Goal: Task Accomplishment & Management: Use online tool/utility

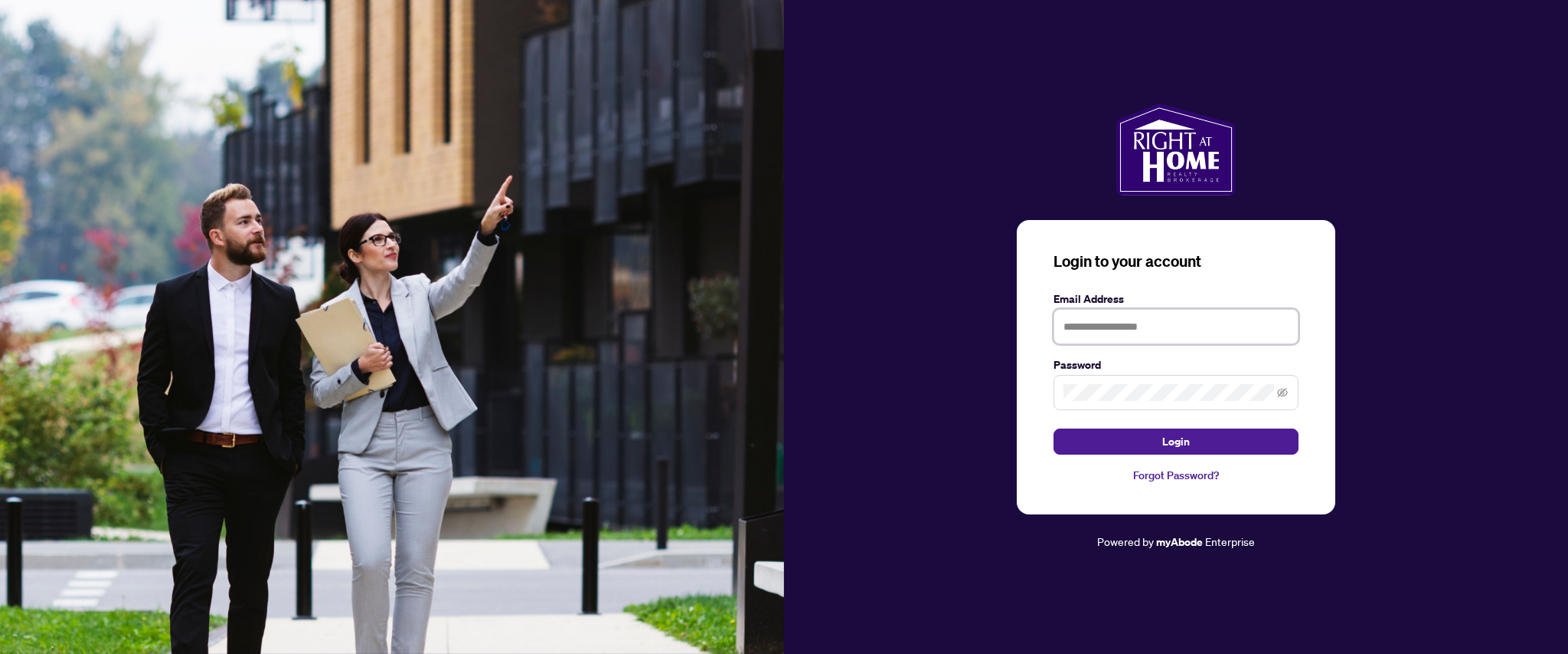
click at [1119, 313] on input "text" at bounding box center [1176, 326] width 245 height 35
type input "**********"
click at [1054, 428] on button "Login" at bounding box center [1176, 441] width 245 height 26
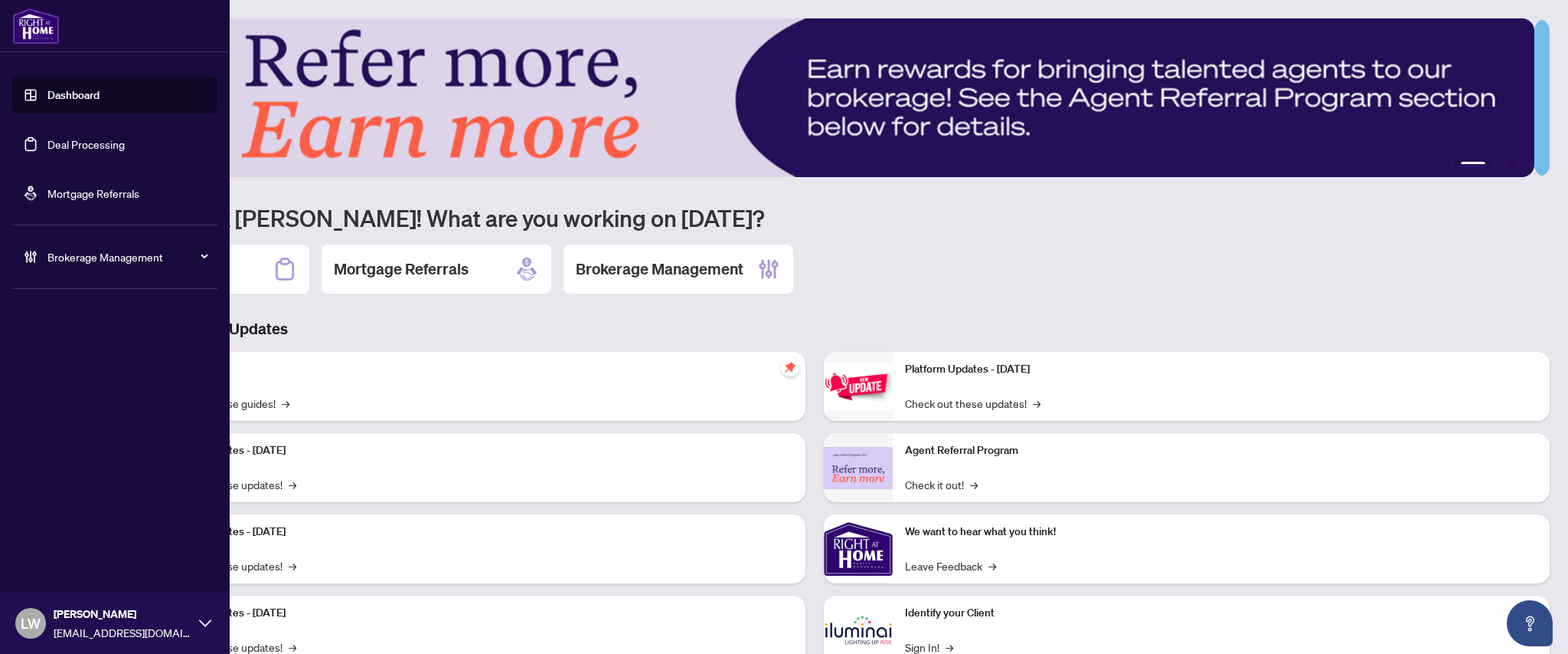
click at [87, 142] on link "Deal Processing" at bounding box center [86, 144] width 77 height 14
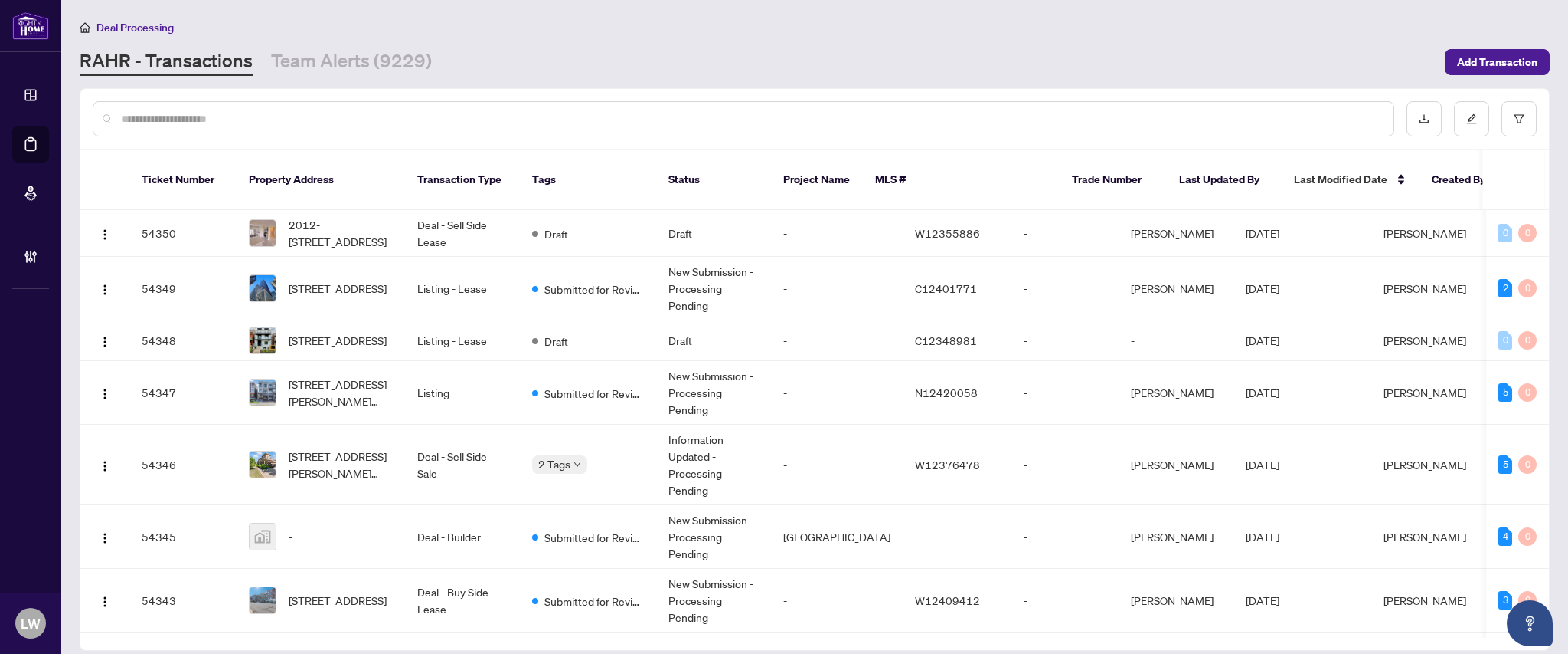
click at [501, 121] on input "text" at bounding box center [751, 119] width 1260 height 17
type input "*****"
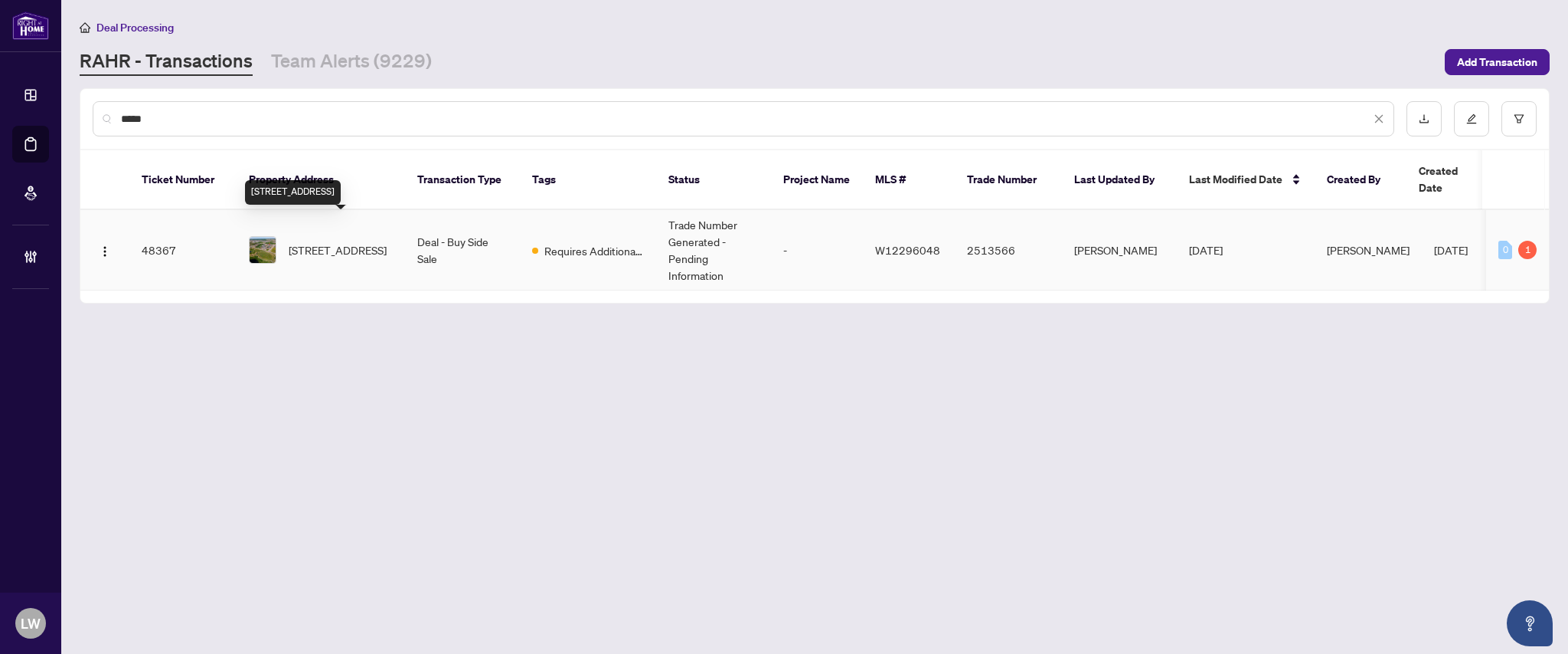
click at [335, 241] on span "21-2488 Post Rd, Oakville, Ontario L6H 0K1, Canada" at bounding box center [338, 250] width 98 height 17
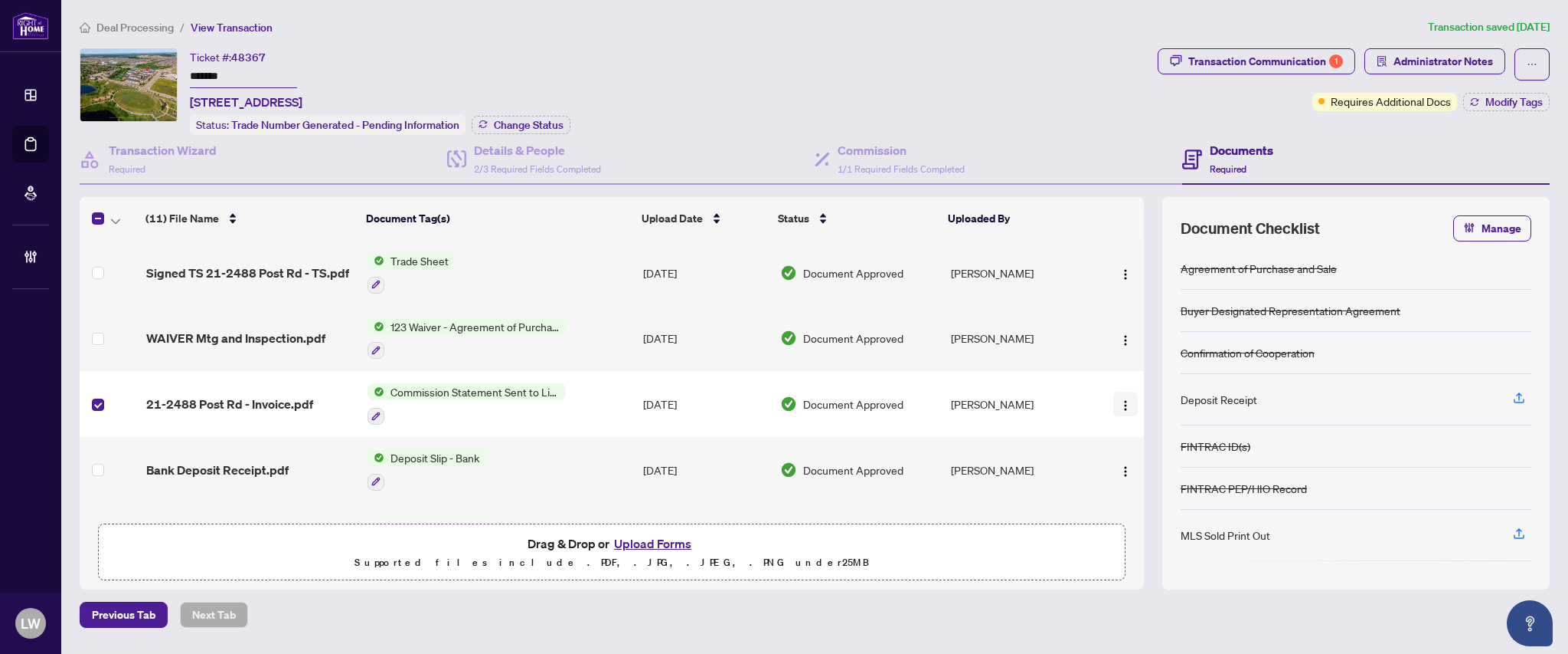
click at [1118, 407] on button "button" at bounding box center [1126, 404] width 25 height 25
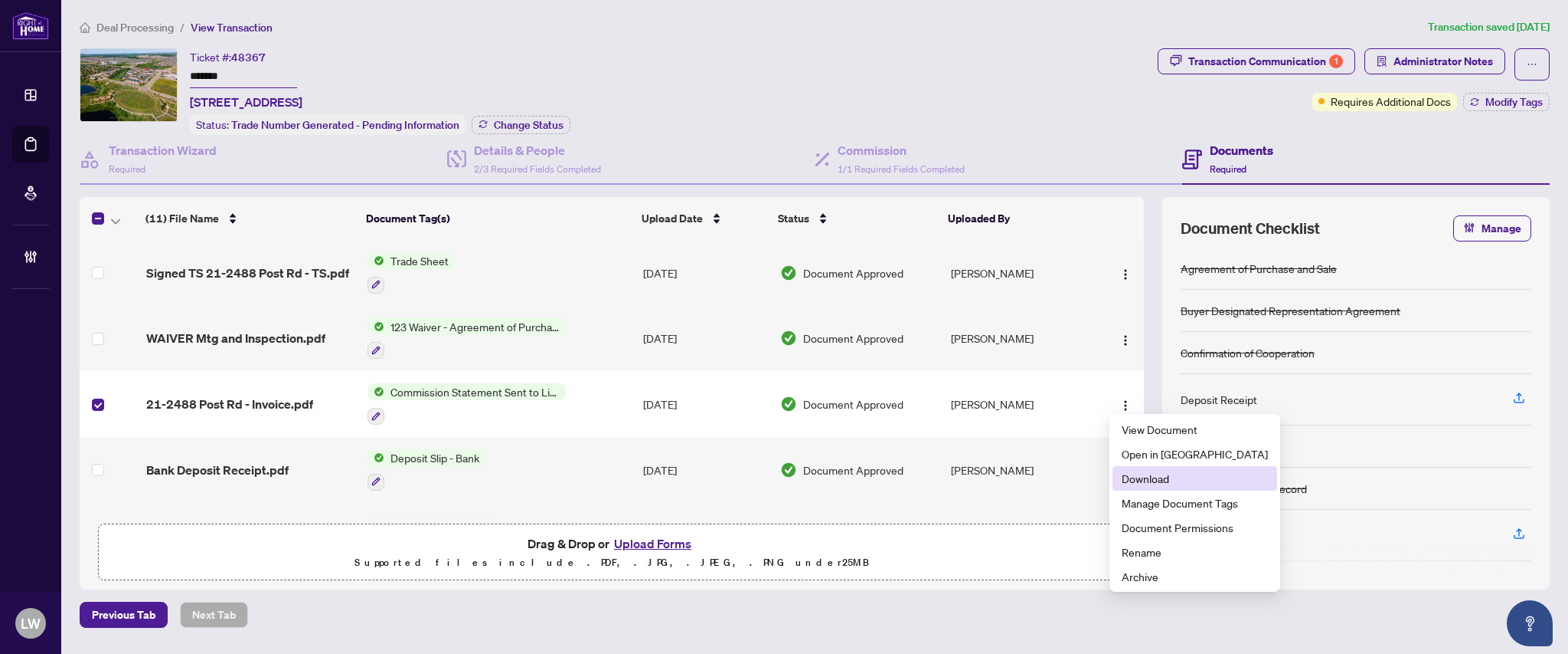
click at [1144, 484] on span "Download" at bounding box center [1195, 478] width 146 height 17
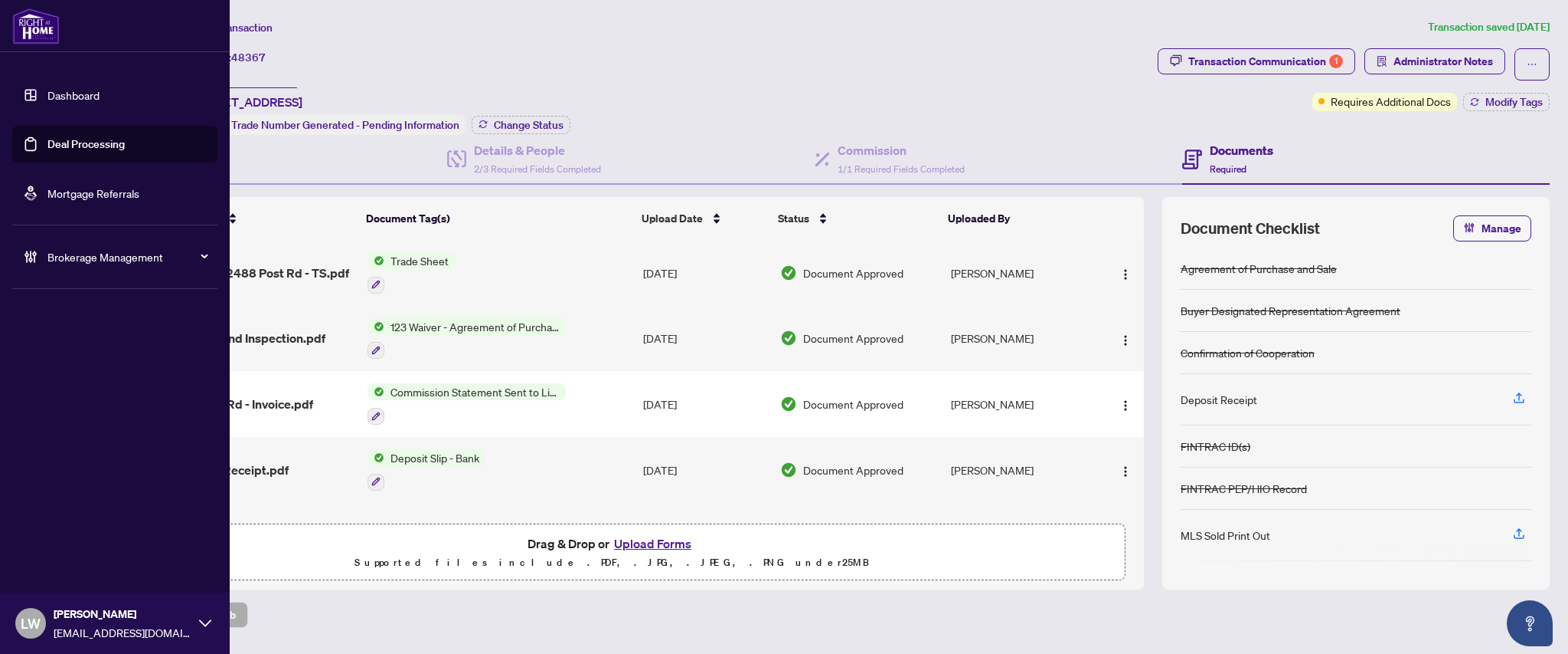
click at [53, 147] on link "Deal Processing" at bounding box center [86, 144] width 77 height 14
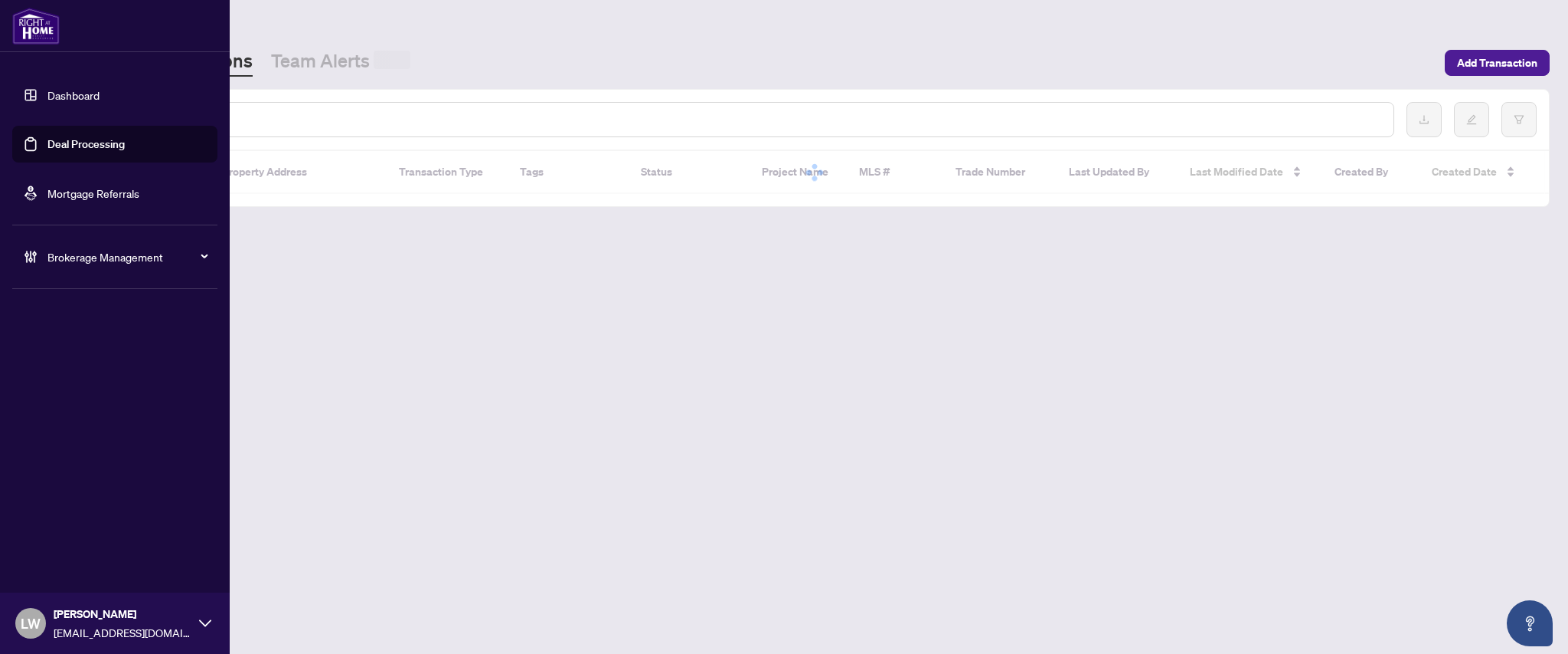
click at [53, 147] on link "Deal Processing" at bounding box center [86, 144] width 77 height 14
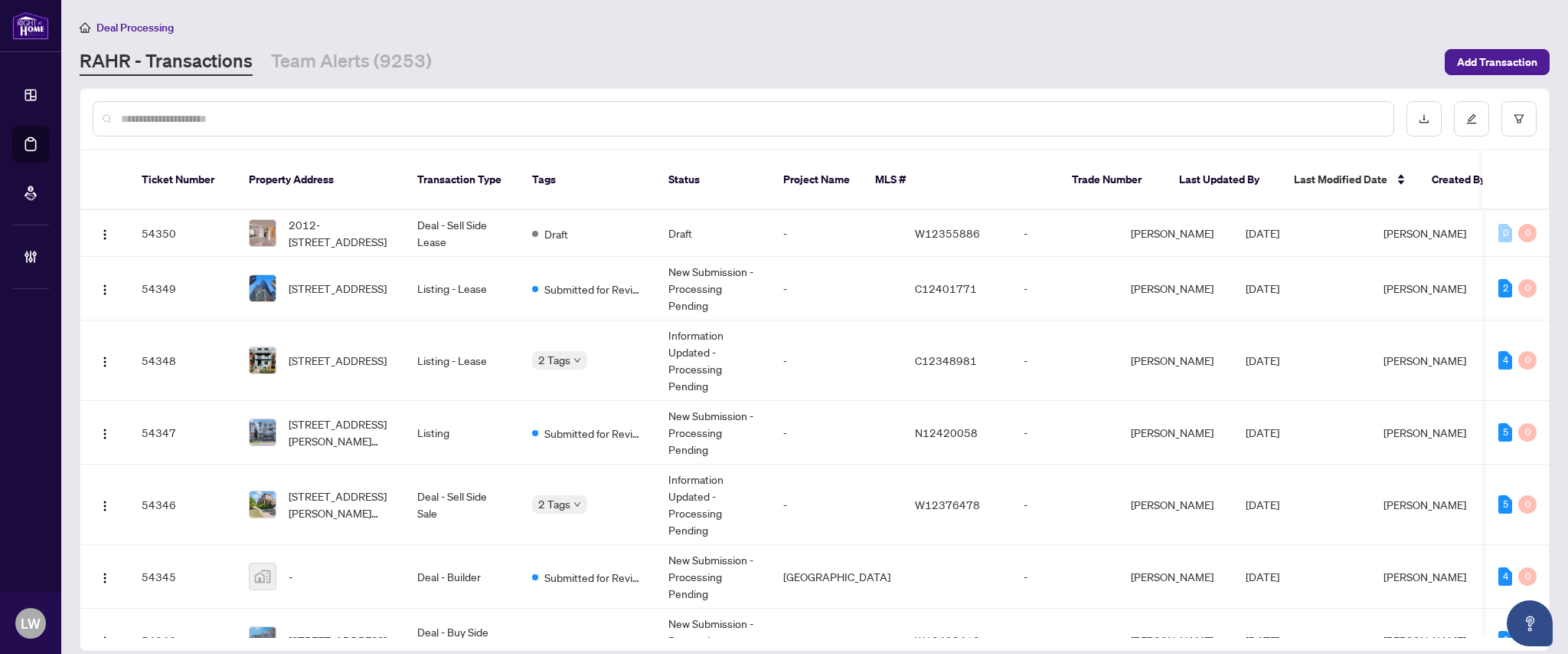
click at [544, 118] on input "text" at bounding box center [751, 119] width 1260 height 17
type input "*****"
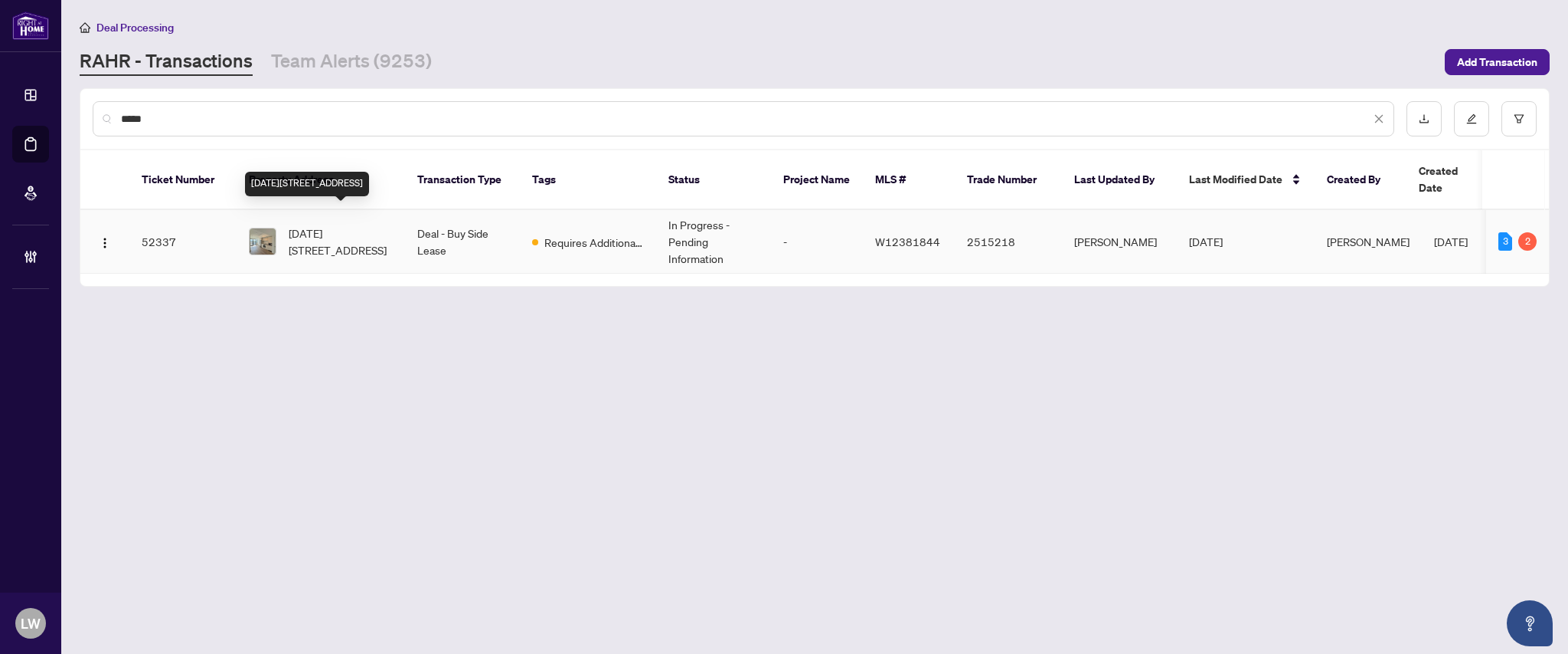
click at [325, 225] on span "1506-3009 Novar Rd, Mississauga, Ontario L5B 0P9, Canada" at bounding box center [341, 242] width 104 height 34
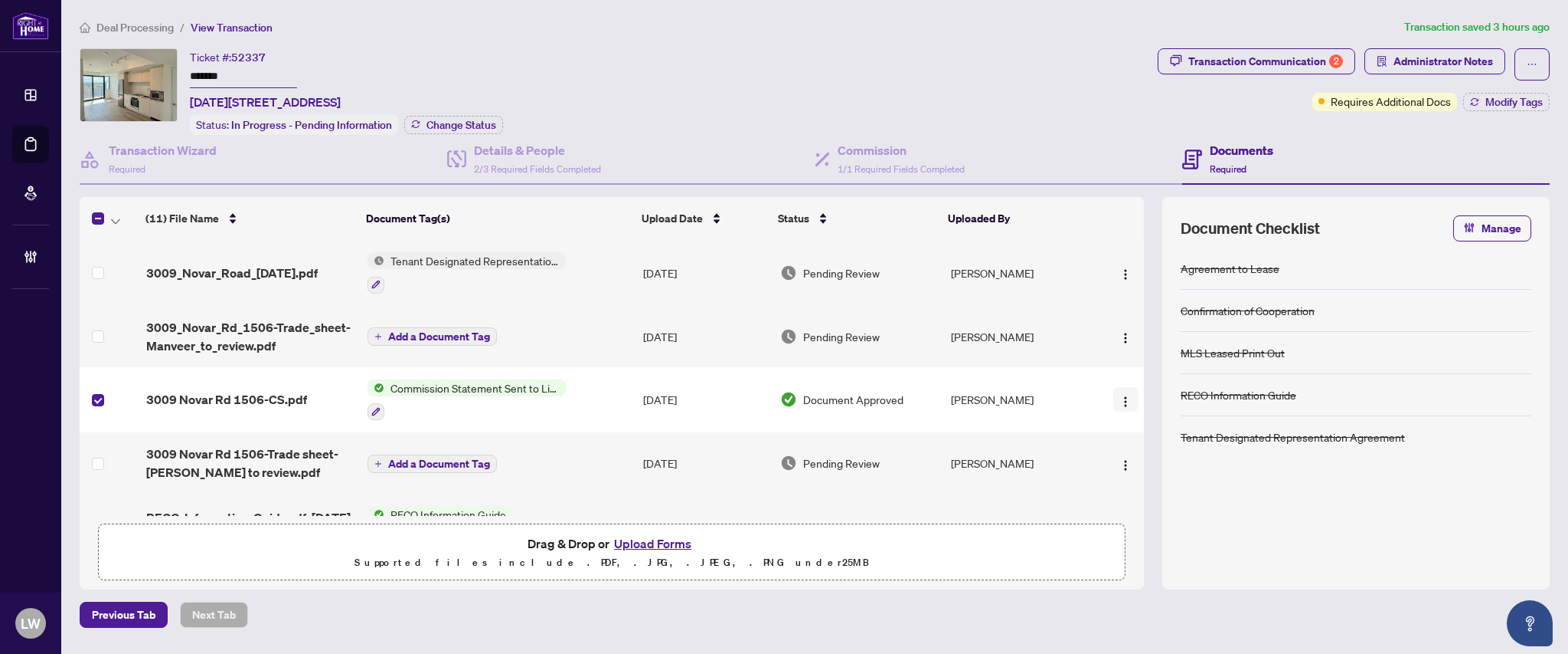
click at [1121, 399] on img "button" at bounding box center [1125, 401] width 12 height 12
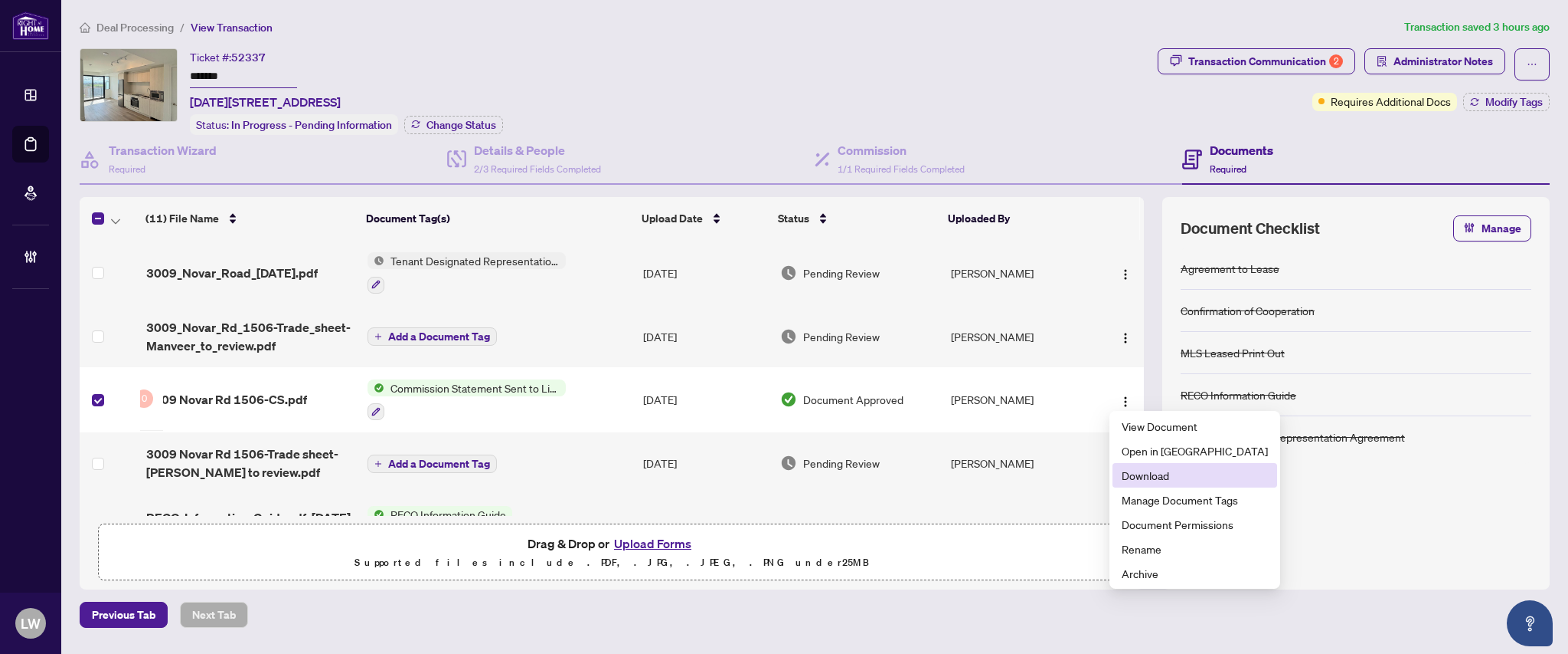
click at [1153, 478] on span "Download" at bounding box center [1195, 475] width 146 height 17
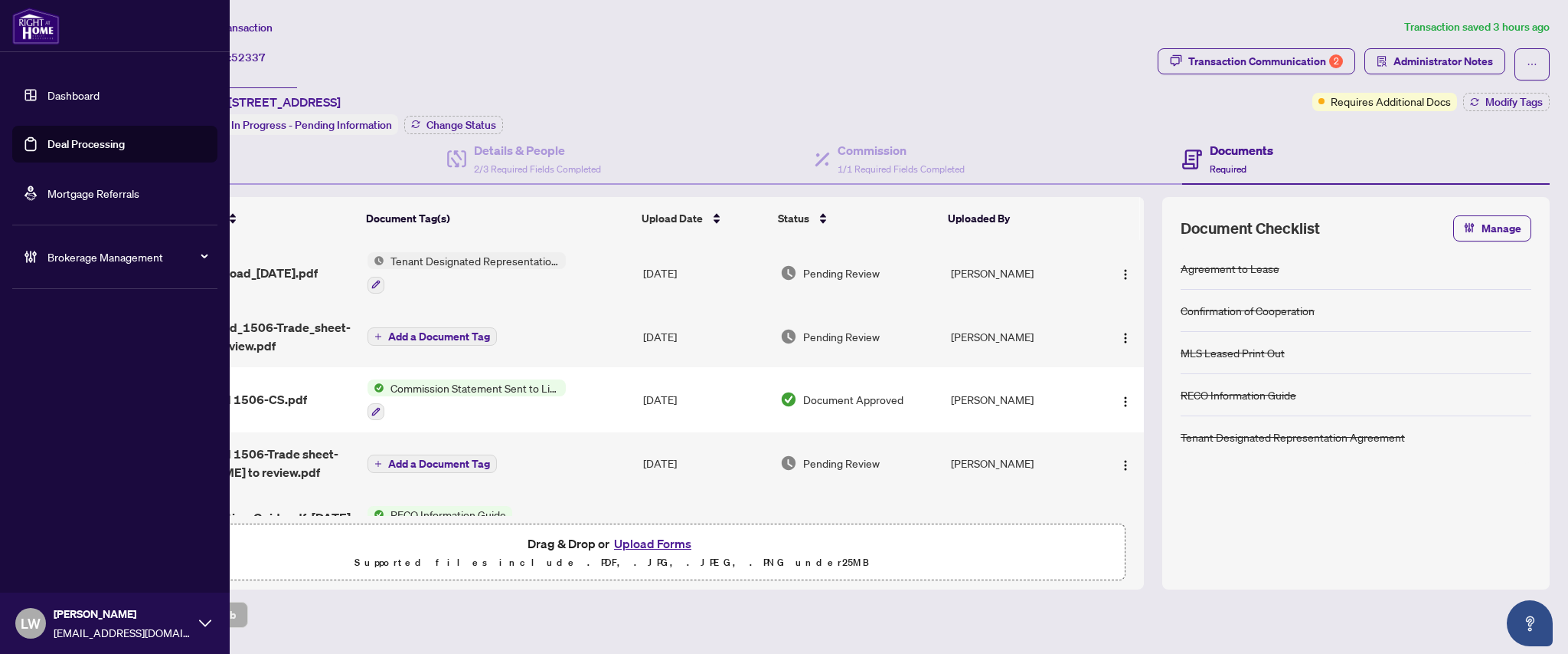
click at [95, 150] on link "Deal Processing" at bounding box center [86, 144] width 77 height 14
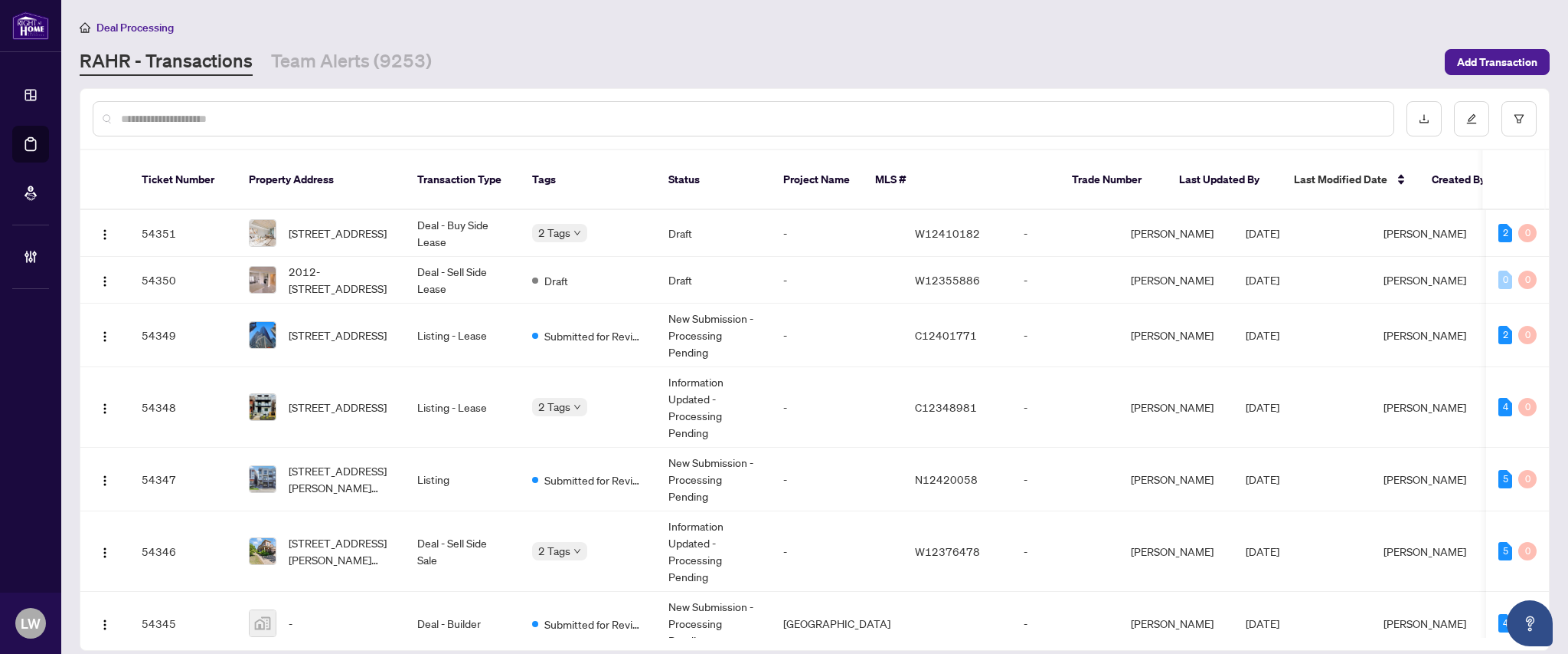
click at [542, 117] on input "text" at bounding box center [751, 119] width 1260 height 17
click at [542, 117] on input "*" at bounding box center [751, 119] width 1260 height 17
type input "*****"
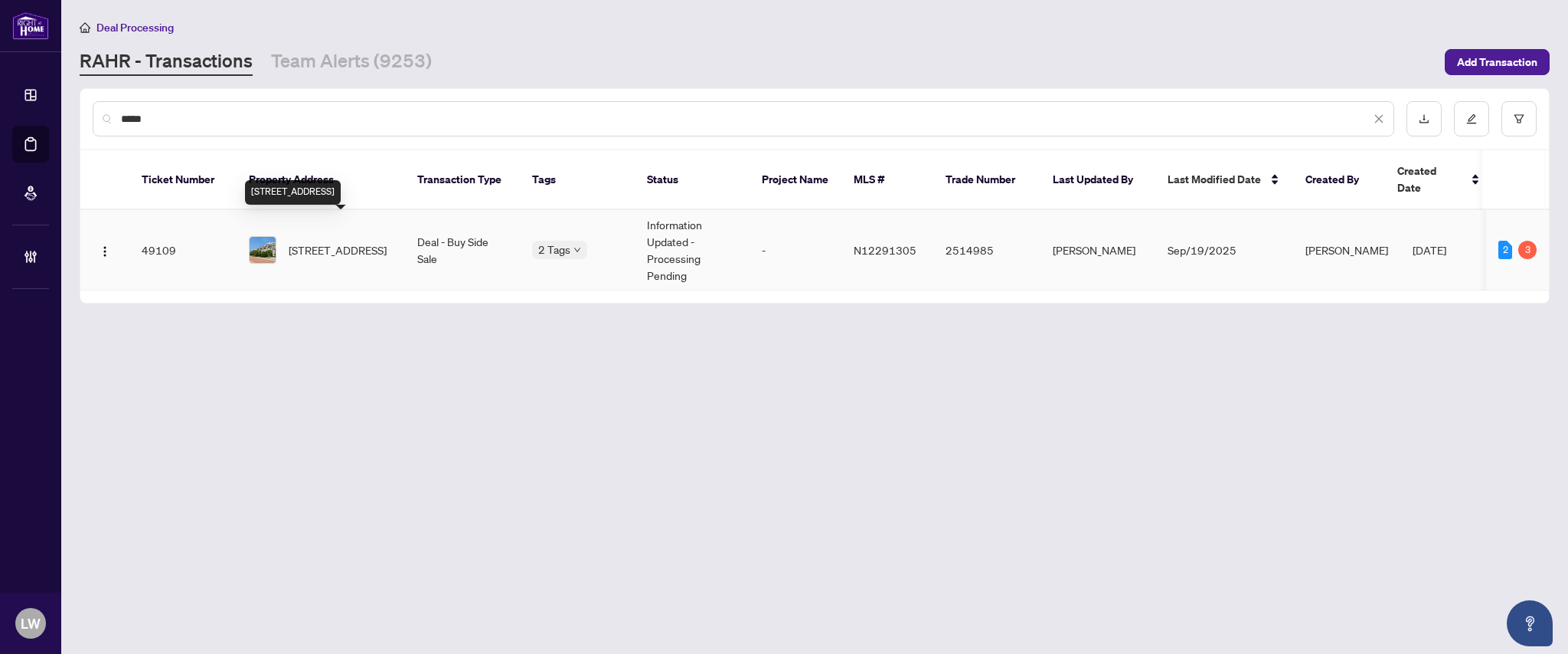
click at [322, 241] on span "320-39 Upper Duke Cres, Markham, Ontario L6G 0B8, Canada" at bounding box center [338, 250] width 98 height 17
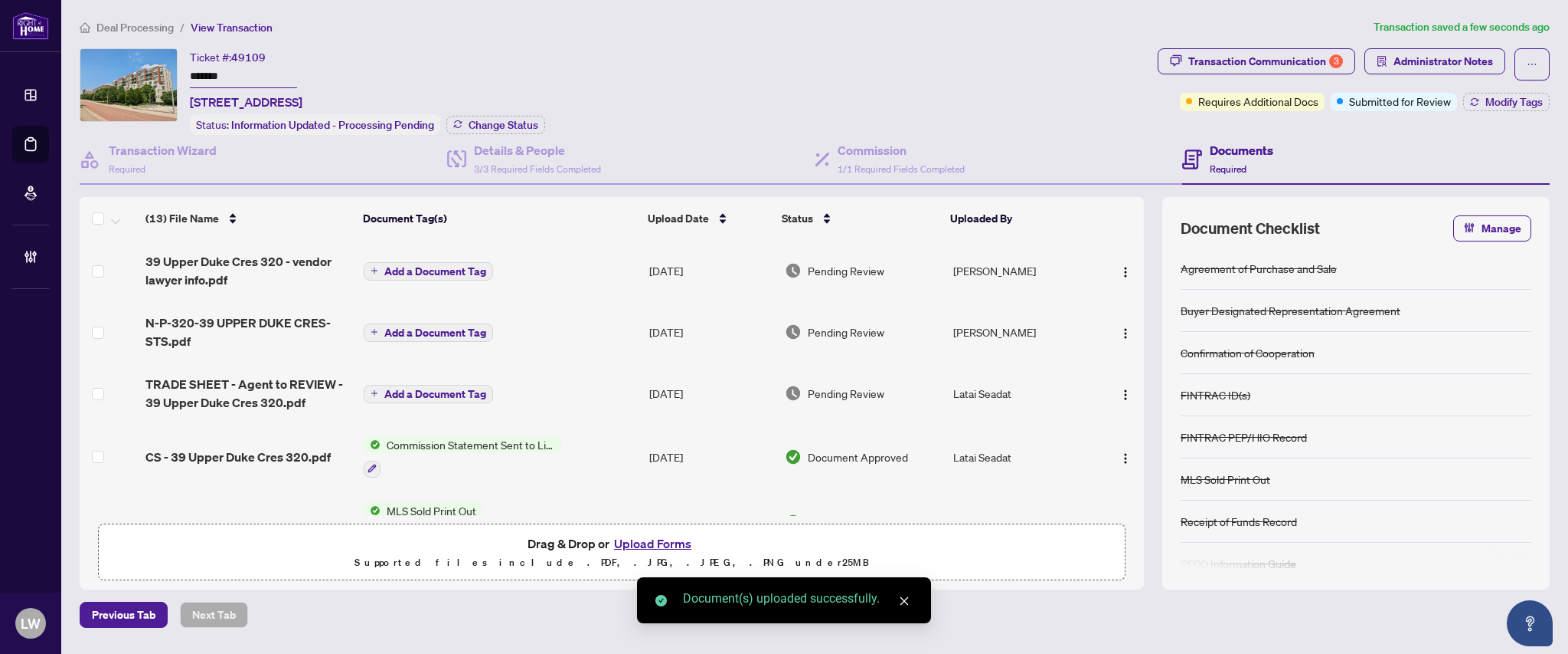
click at [414, 266] on span "Add a Document Tag" at bounding box center [435, 270] width 102 height 10
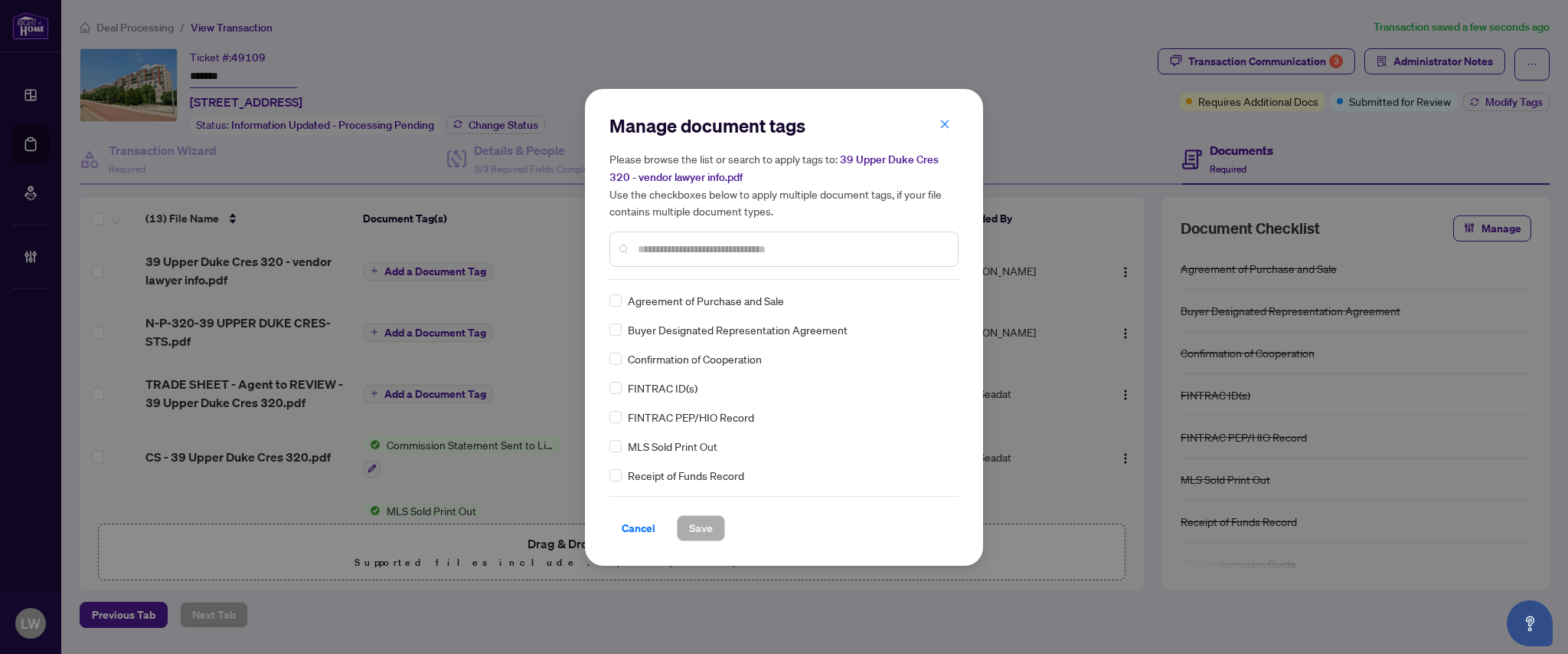
click at [684, 252] on input "text" at bounding box center [792, 250] width 308 height 17
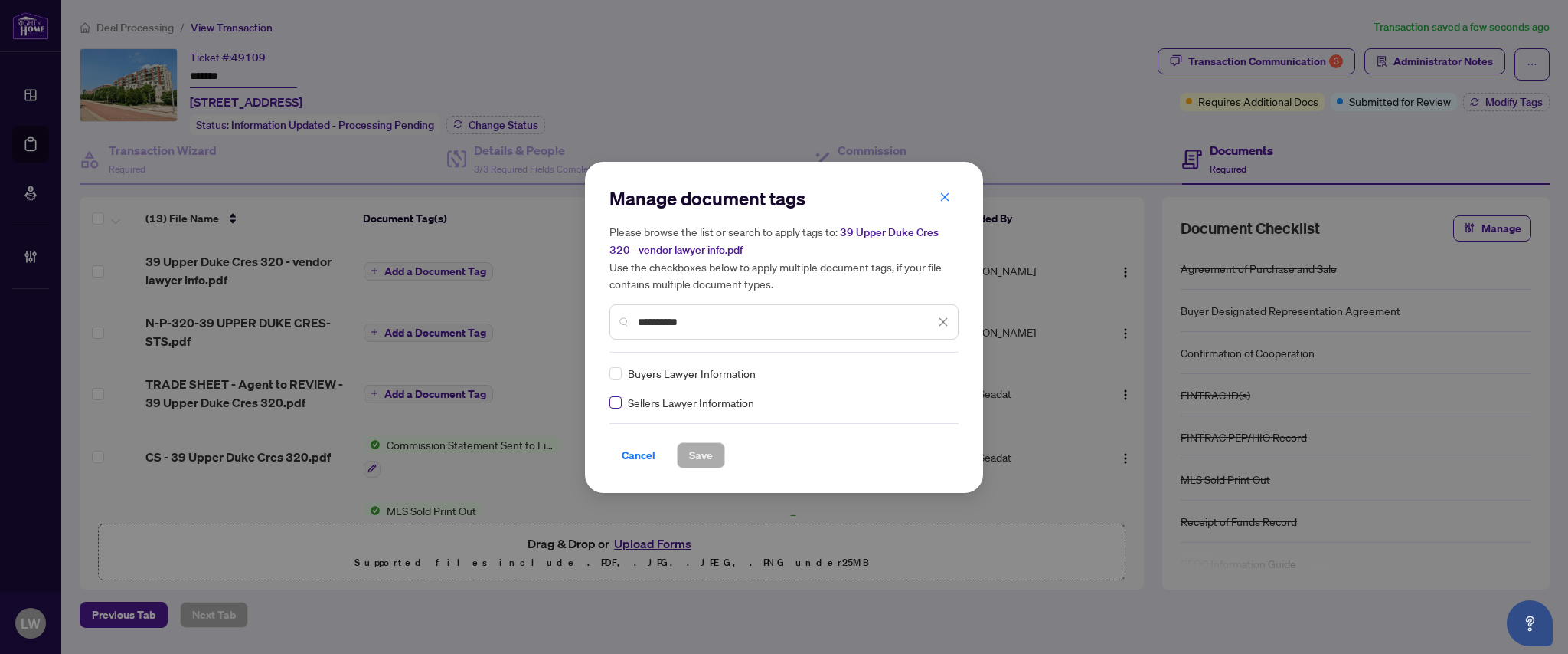
type input "**********"
click at [699, 457] on span "Save" at bounding box center [701, 456] width 24 height 25
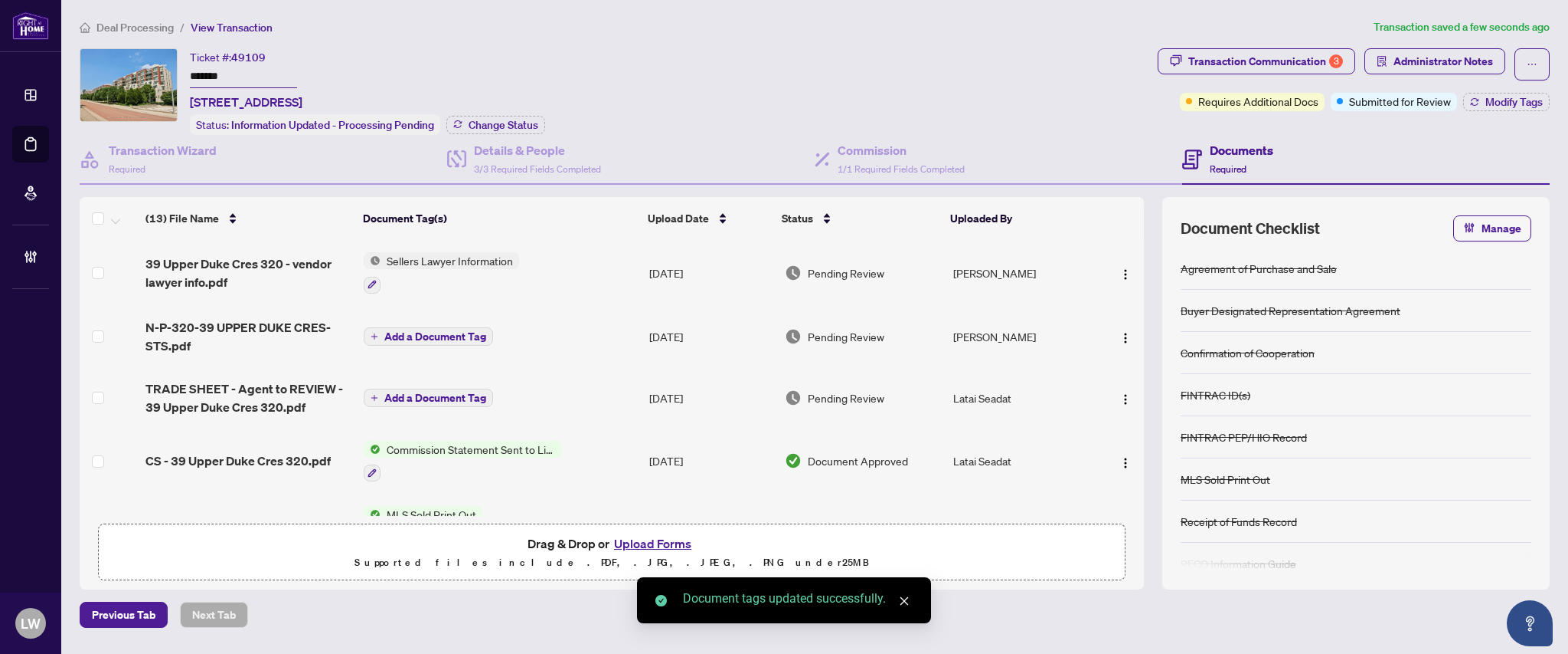
click at [856, 271] on span "Pending Review" at bounding box center [845, 273] width 77 height 17
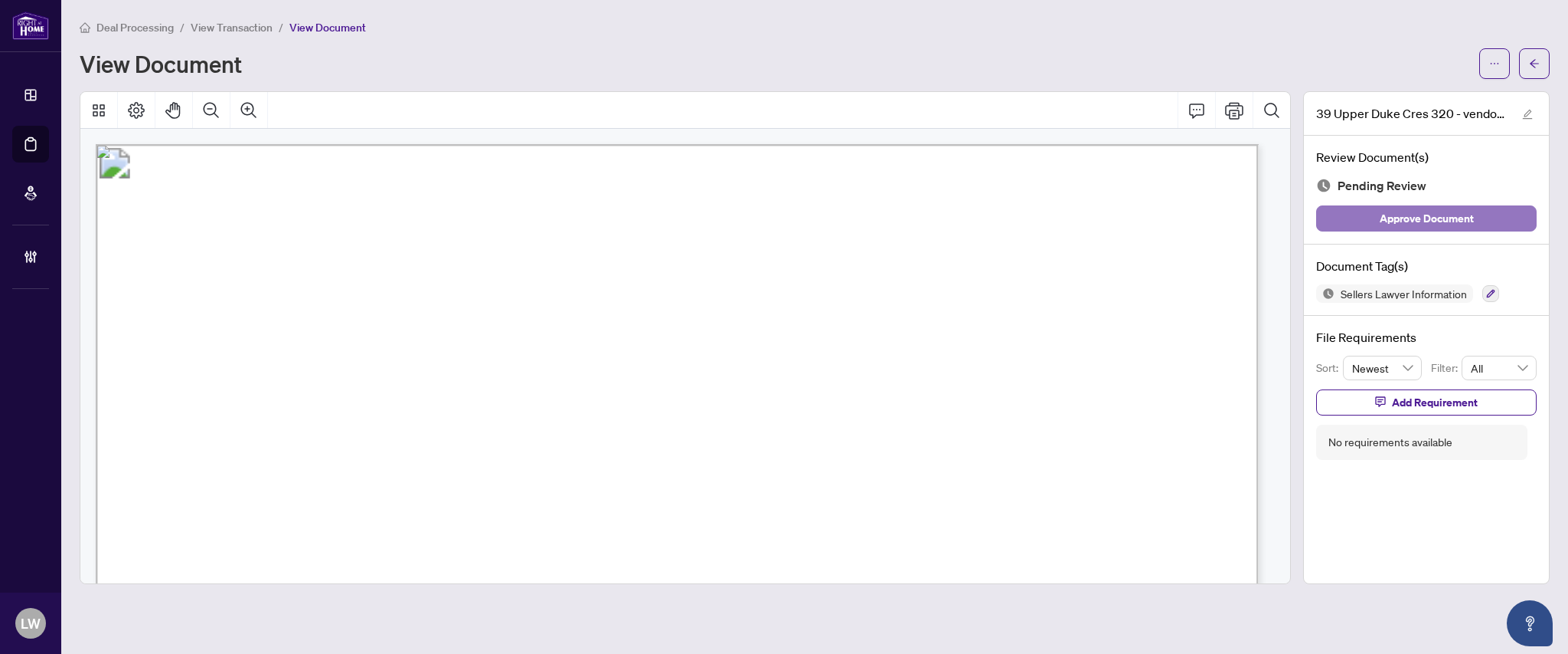
click at [1413, 219] on span "Approve Document" at bounding box center [1427, 218] width 94 height 25
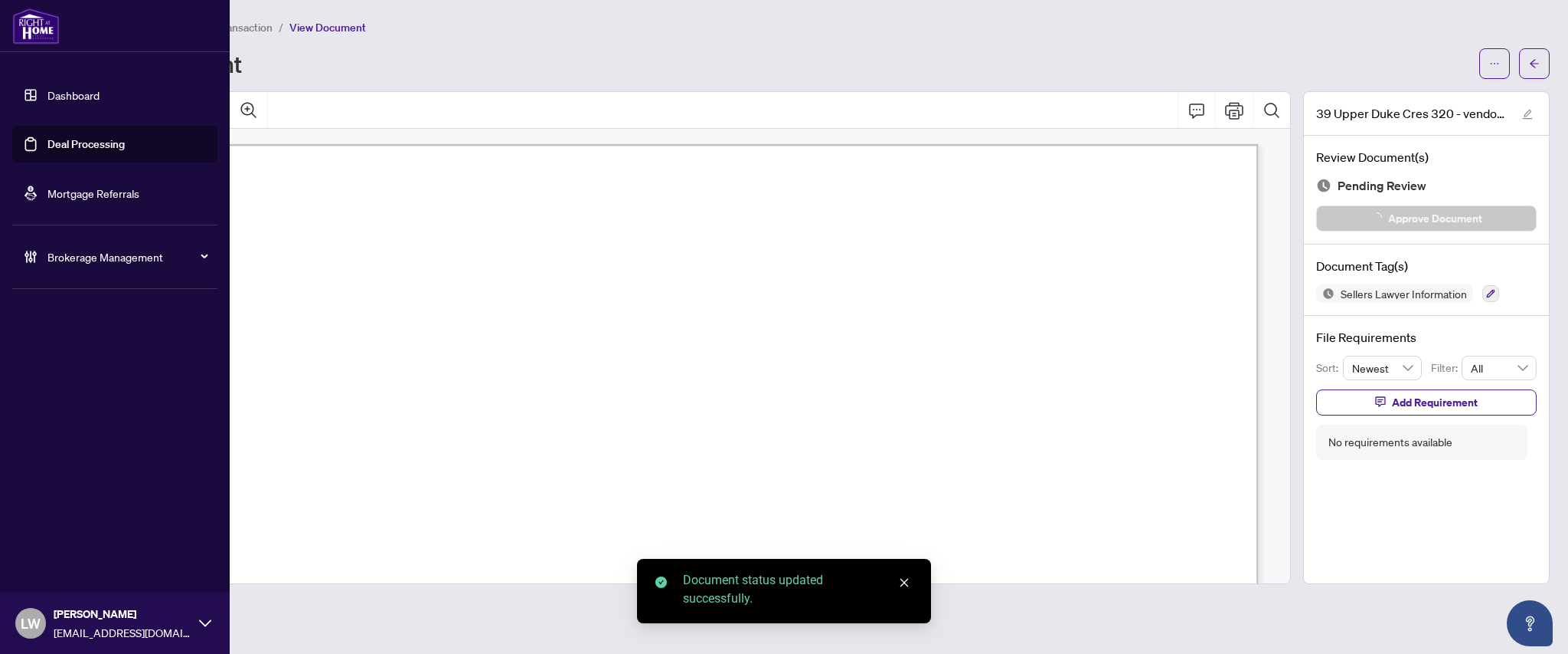
click at [91, 141] on link "Deal Processing" at bounding box center [86, 144] width 77 height 14
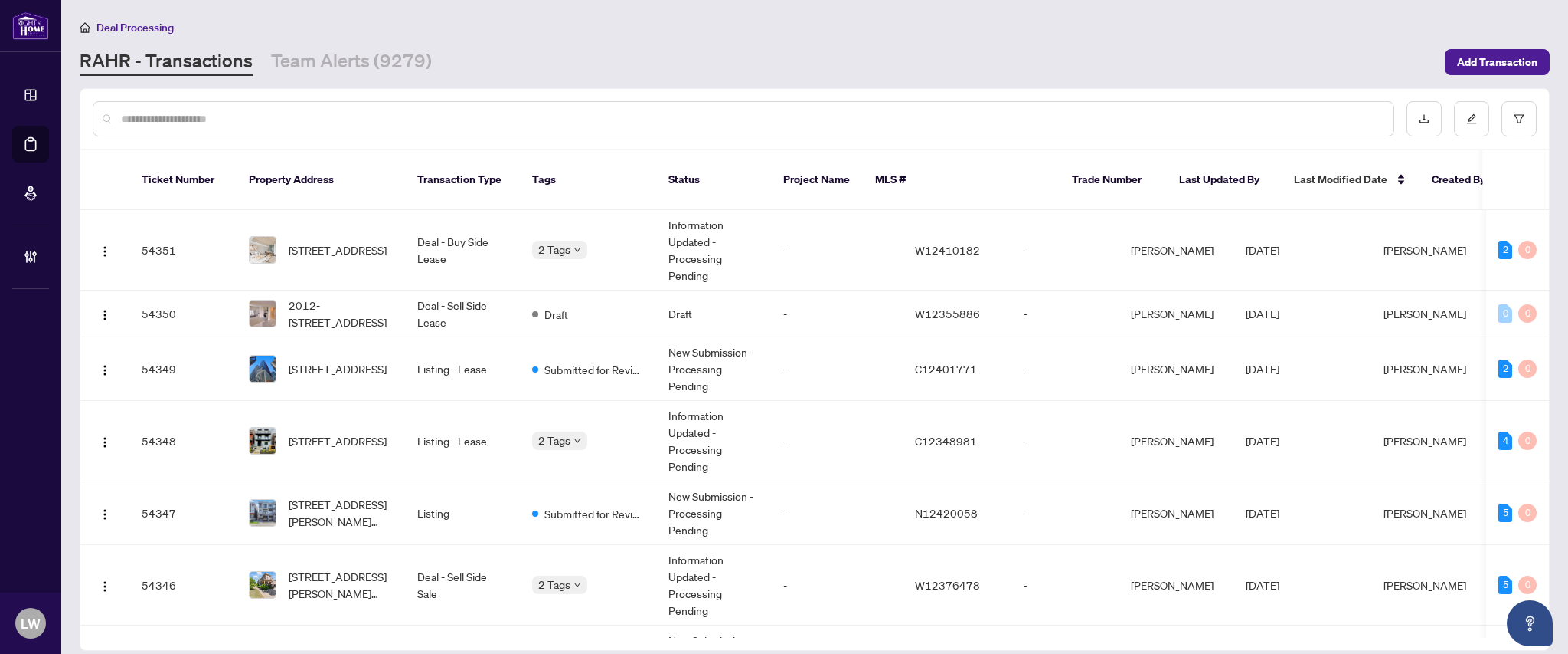
click at [558, 112] on input "text" at bounding box center [751, 119] width 1260 height 17
type input "*****"
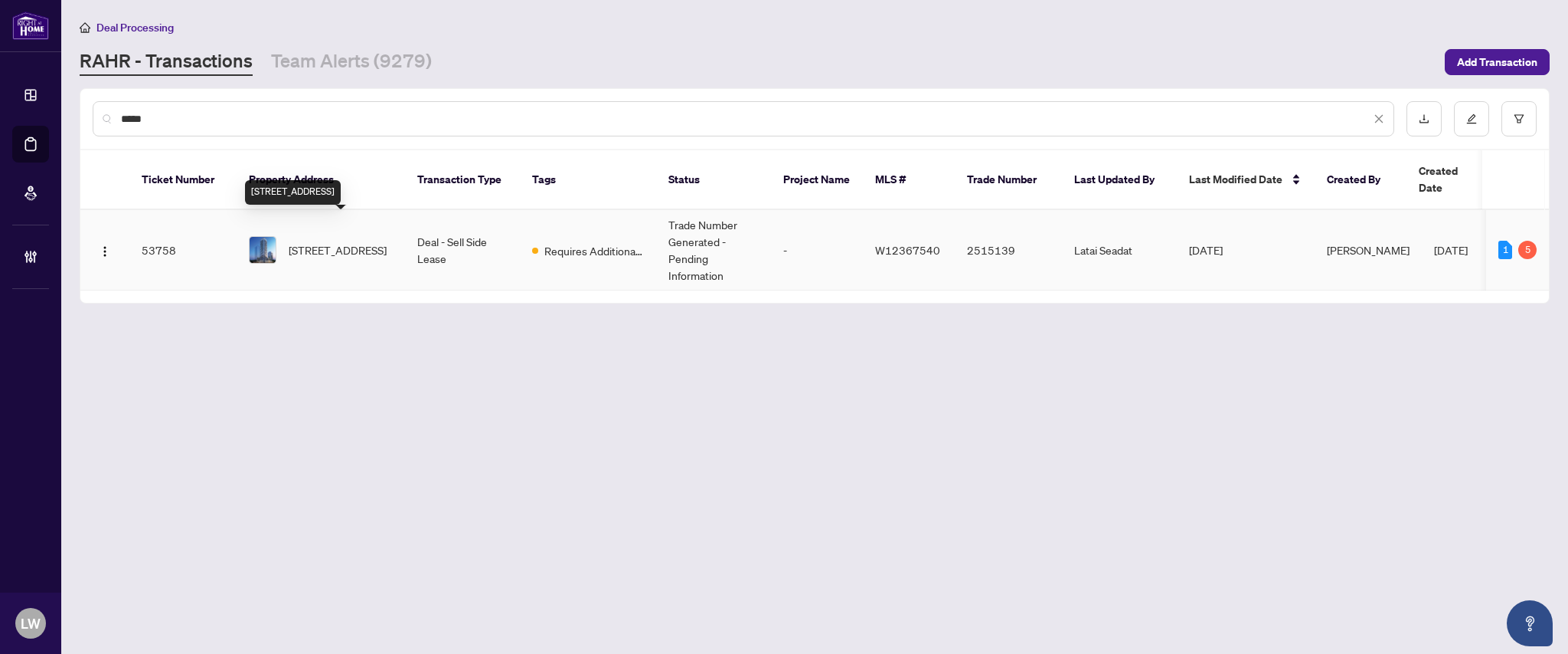
click at [322, 241] on span "3001-5105 Hurontario St, Mississauga, Ontario L4Z 0C9, Canada" at bounding box center [338, 250] width 98 height 17
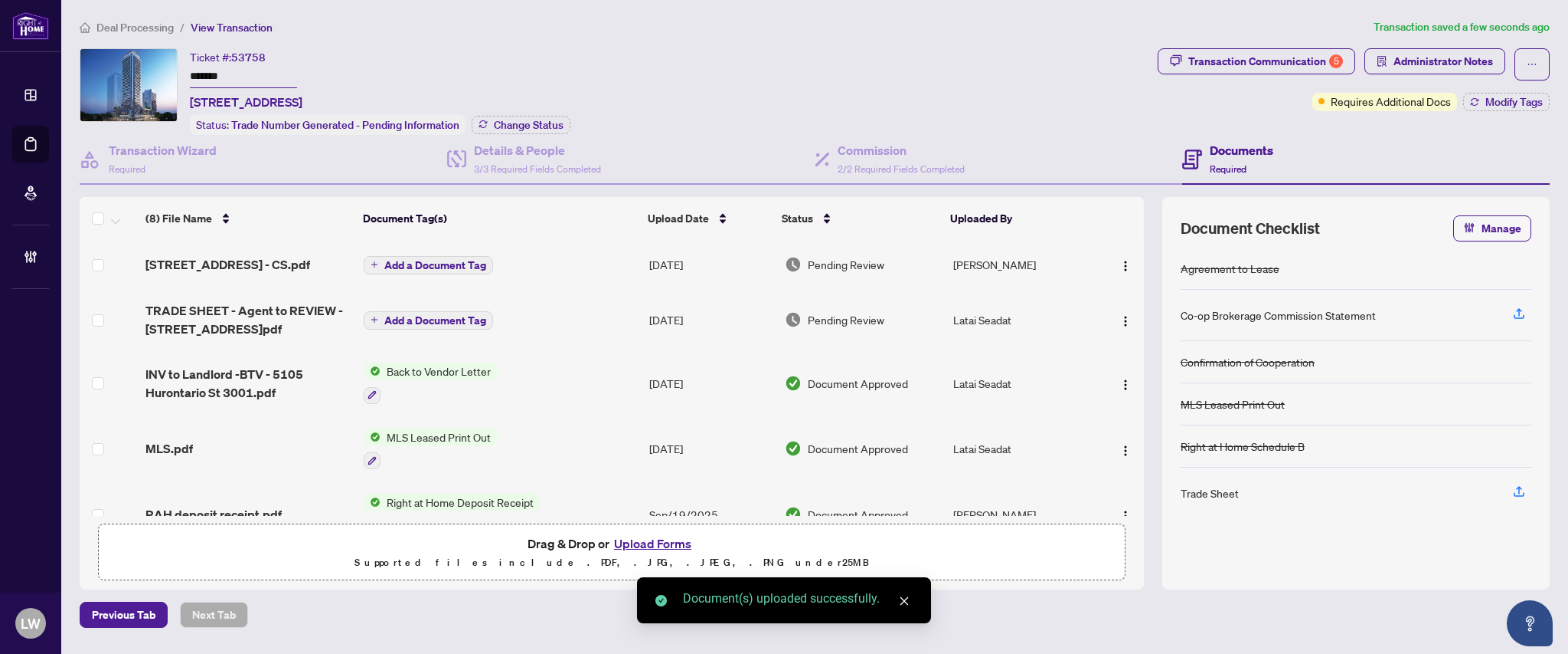
click at [389, 261] on span "Add a Document Tag" at bounding box center [435, 265] width 102 height 10
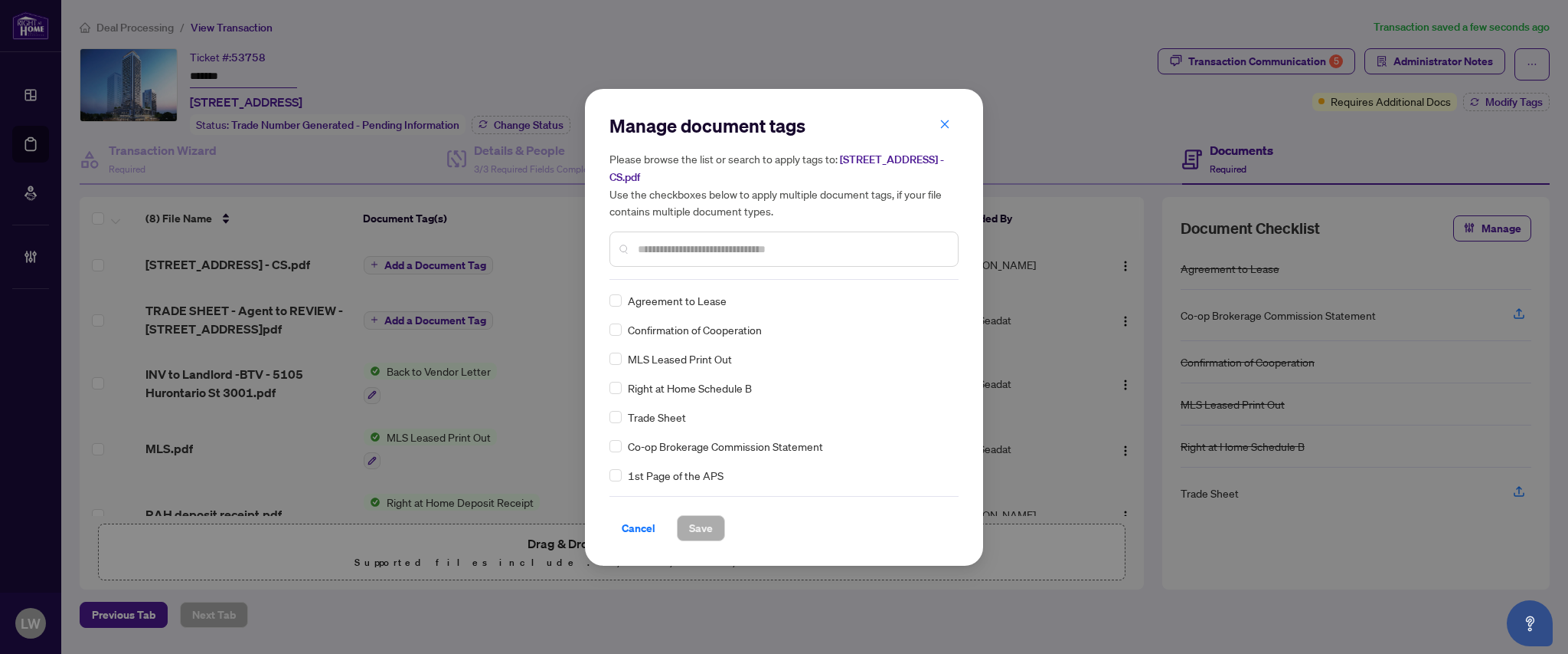
click at [668, 244] on input "text" at bounding box center [792, 250] width 308 height 17
type input "****"
click at [690, 522] on span "Save" at bounding box center [701, 528] width 24 height 25
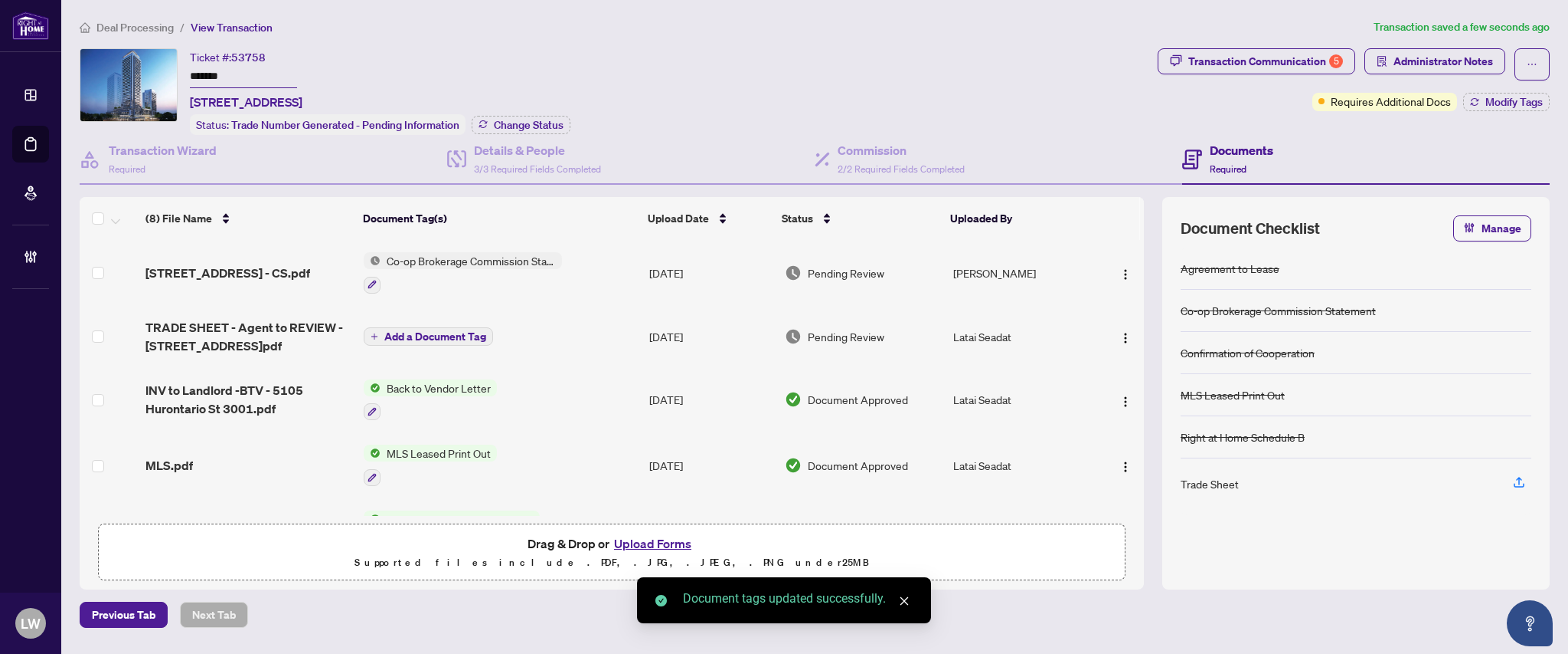
click at [841, 265] on span "Pending Review" at bounding box center [845, 273] width 77 height 17
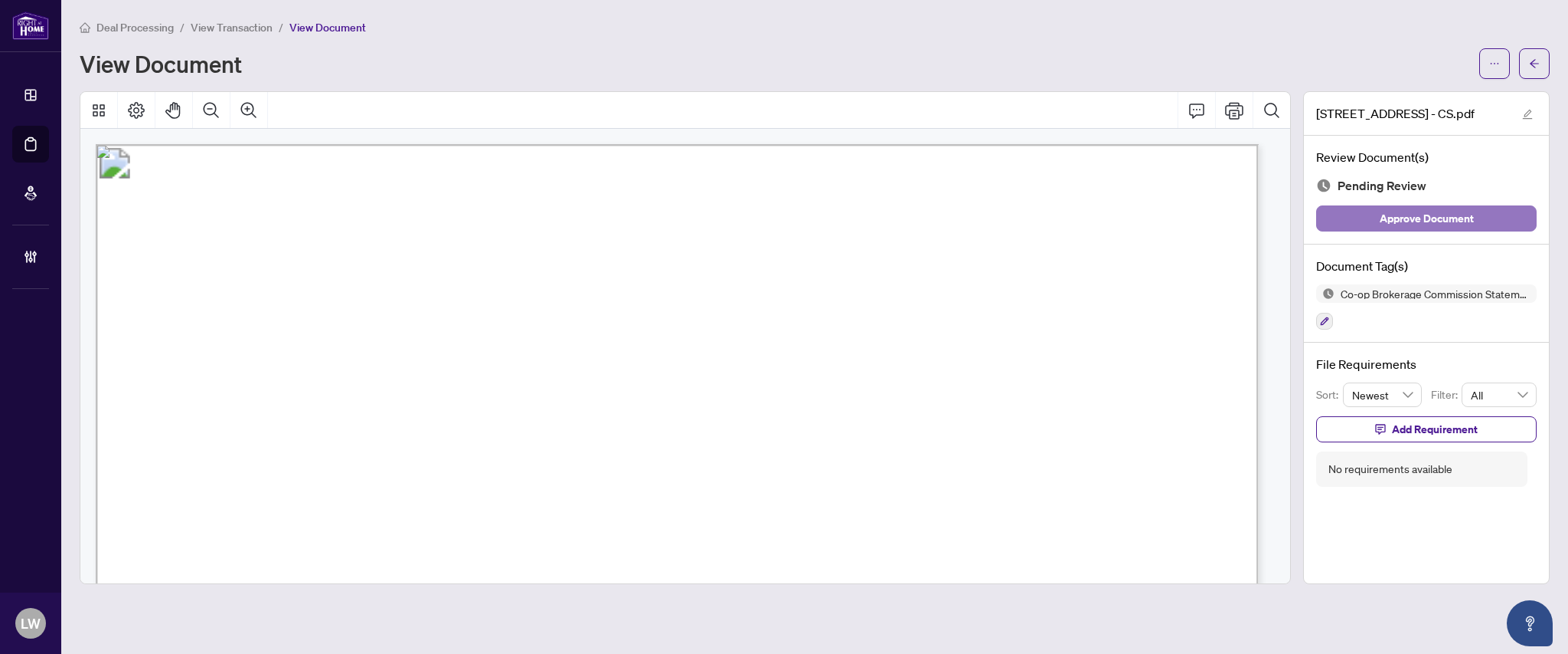
click at [1422, 222] on span "Approve Document" at bounding box center [1427, 218] width 94 height 25
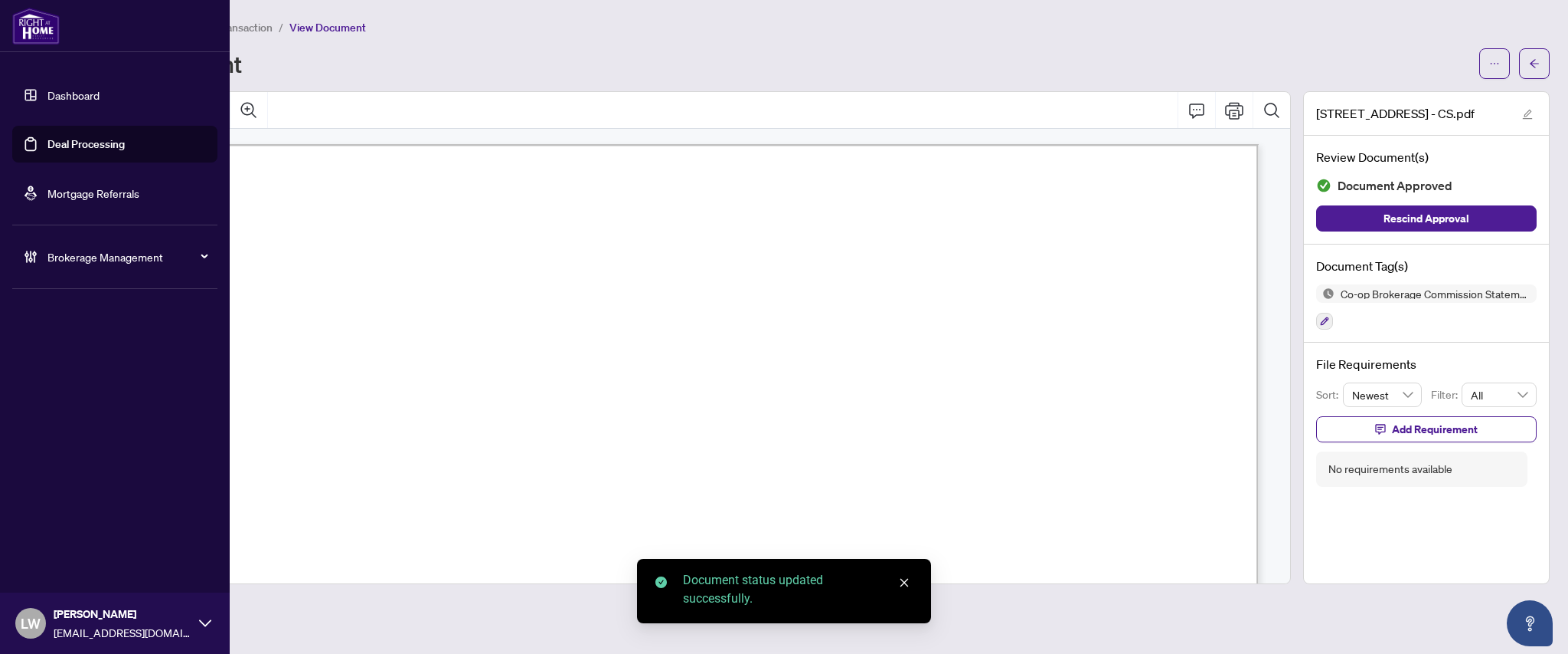
click at [111, 151] on link "Deal Processing" at bounding box center [86, 144] width 77 height 14
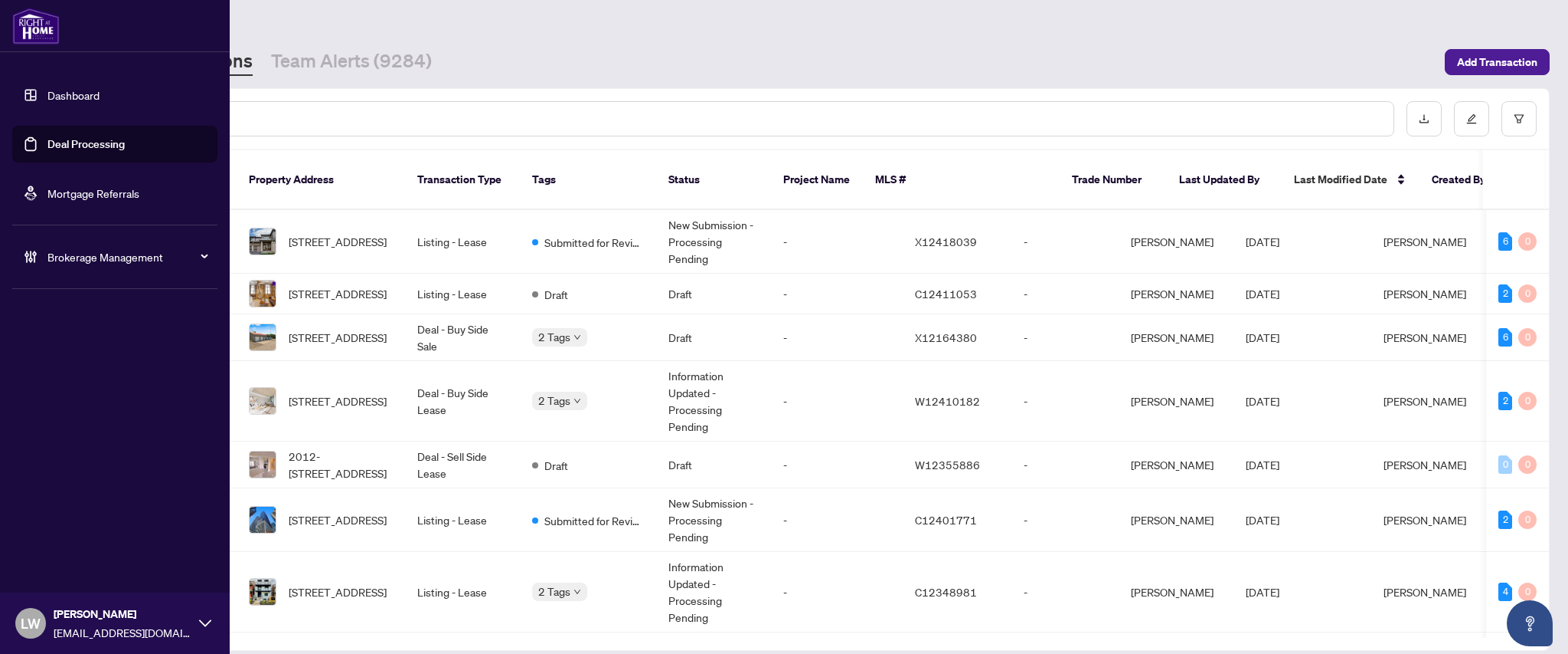
click at [28, 627] on span "LW" at bounding box center [30, 623] width 20 height 22
click at [62, 559] on span "Logout" at bounding box center [61, 564] width 34 height 25
